Goal: Check status

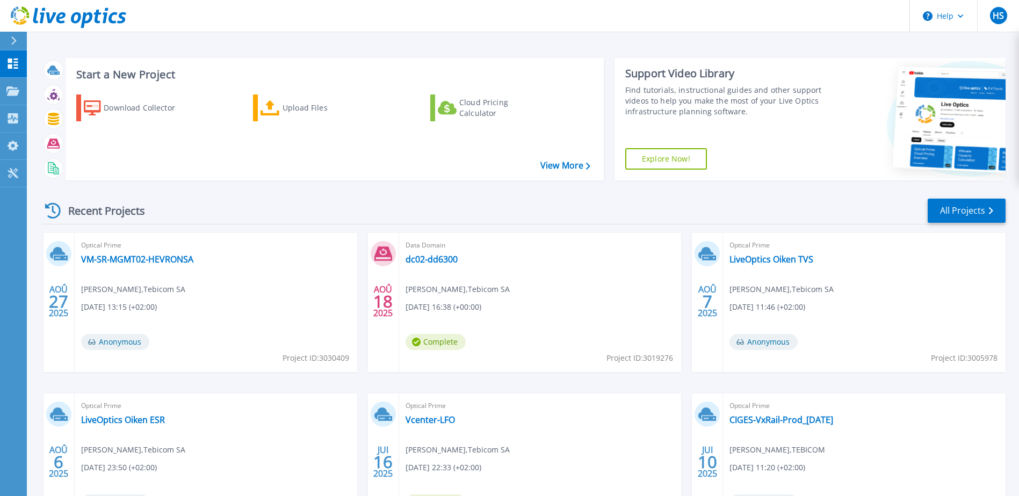
click at [442, 208] on div "Recent Projects All Projects" at bounding box center [523, 211] width 964 height 27
click at [164, 261] on link "VM-SR-MGMT02-HEVRONSA" at bounding box center [137, 259] width 112 height 11
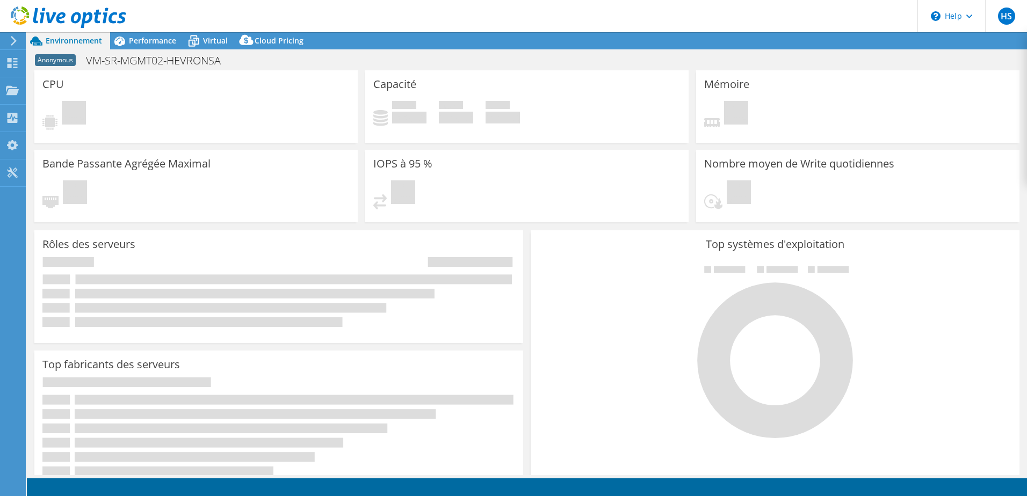
select select "USD"
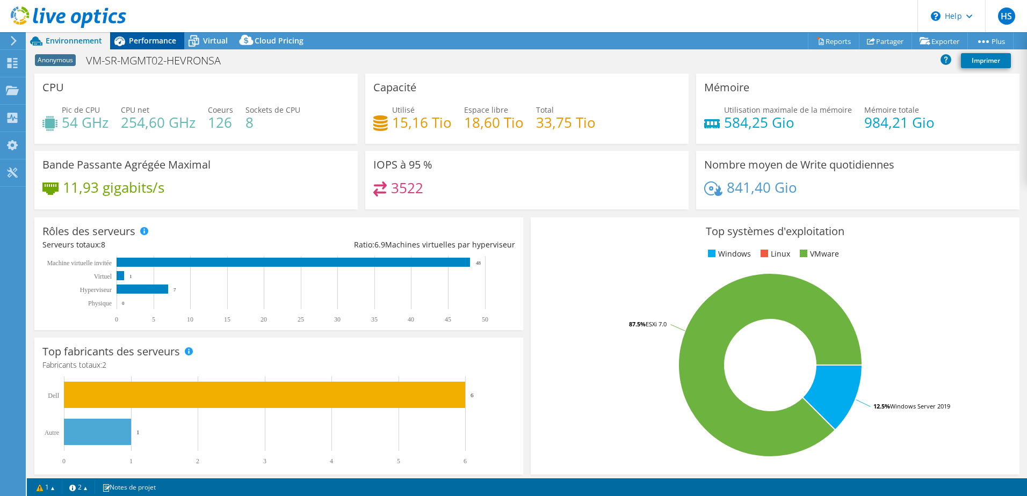
click at [156, 37] on span "Performance" at bounding box center [152, 40] width 47 height 10
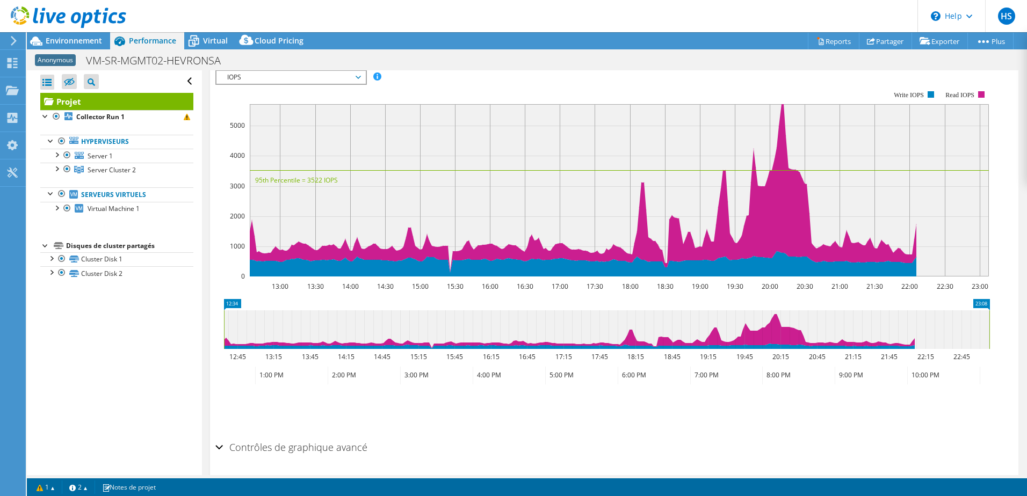
scroll to position [215, 0]
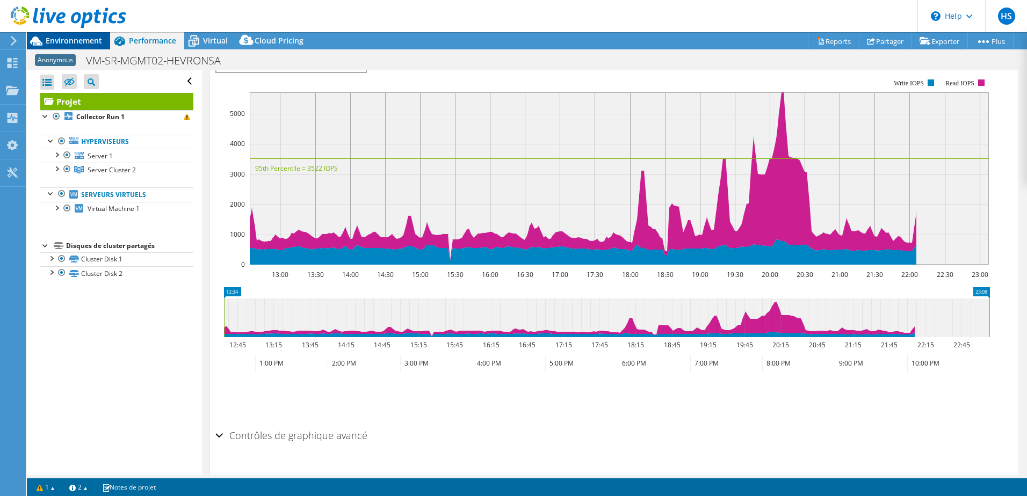
click at [76, 44] on span "Environnement" at bounding box center [74, 40] width 56 height 10
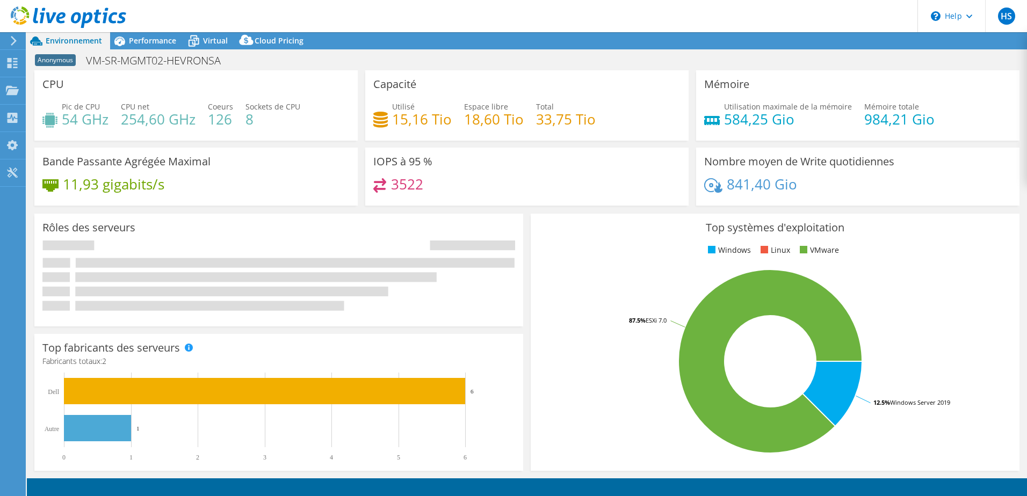
select select "USD"
